Goal: Check status: Check status

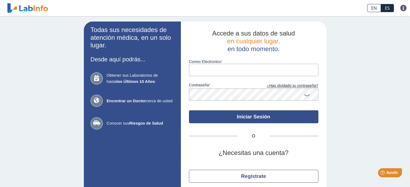
type input "[EMAIL_ADDRESS][DOMAIN_NAME]"
click at [238, 117] on button "Iniciar Sesión" at bounding box center [253, 116] width 129 height 13
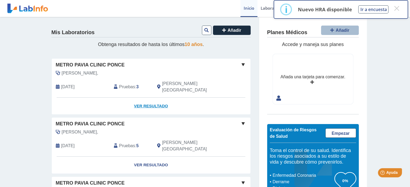
click at [154, 98] on link "Ver Resultado" at bounding box center [151, 106] width 199 height 17
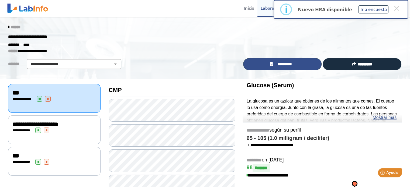
click at [279, 64] on span "*********" at bounding box center [285, 64] width 20 height 6
